Goal: Find specific page/section: Find specific page/section

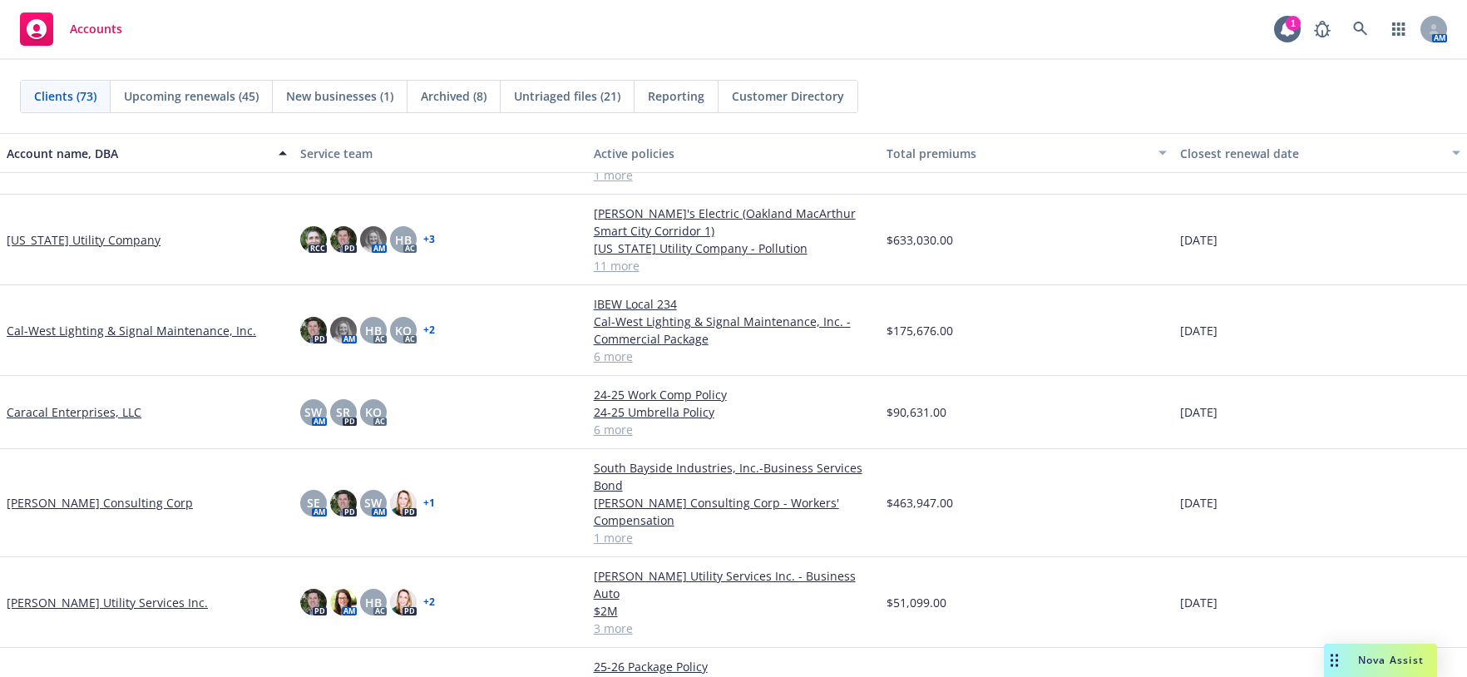
scroll to position [708, 0]
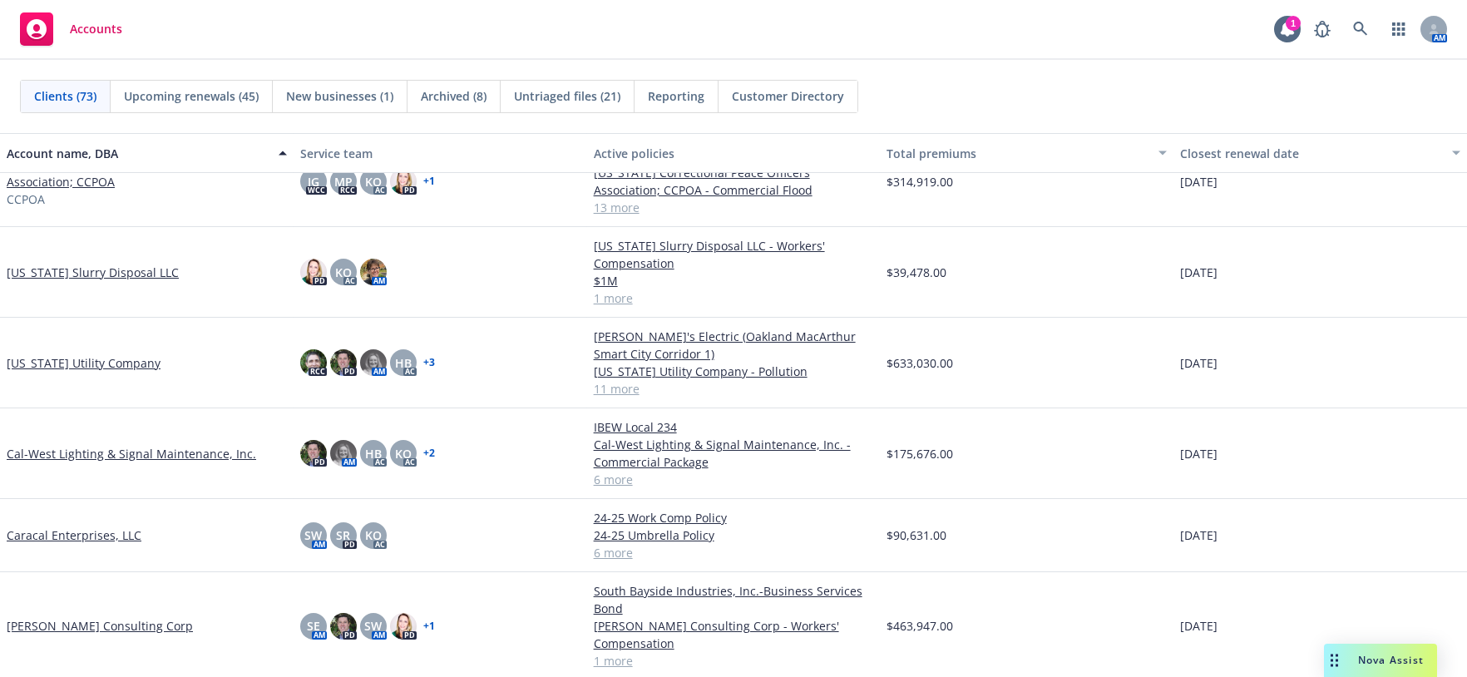
click at [83, 372] on link "[US_STATE] Utility Company" at bounding box center [84, 362] width 154 height 17
